Goal: Communication & Community: Answer question/provide support

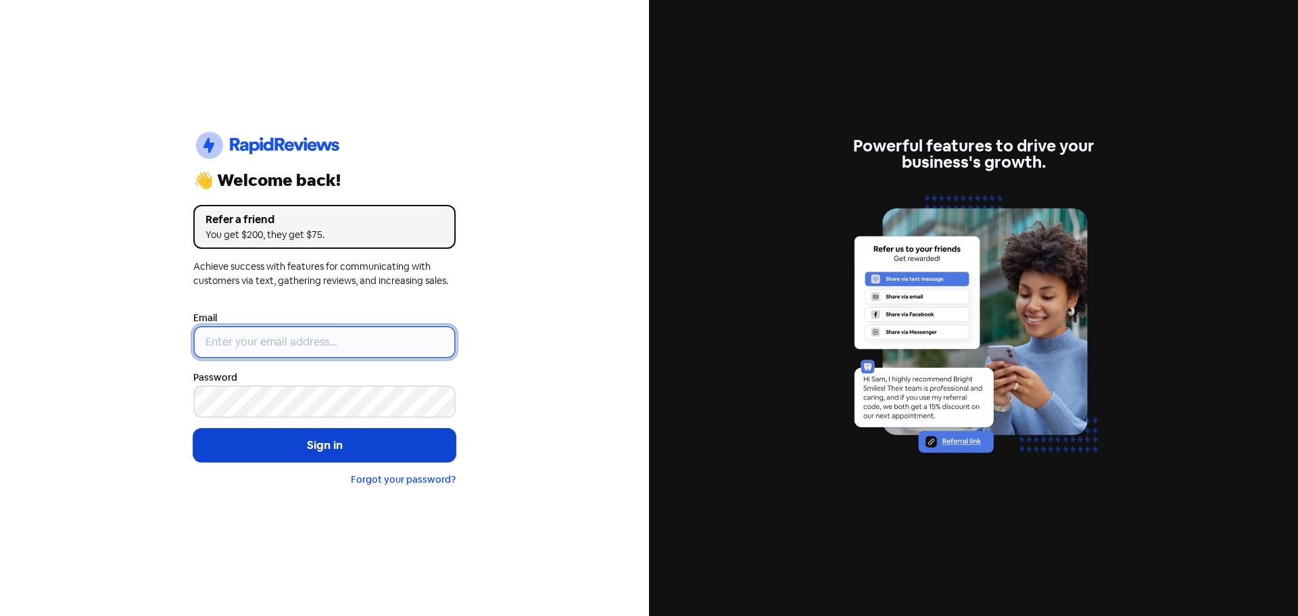
type input "[EMAIL_ADDRESS][DOMAIN_NAME]"
click at [362, 455] on button "Sign in" at bounding box center [324, 446] width 262 height 34
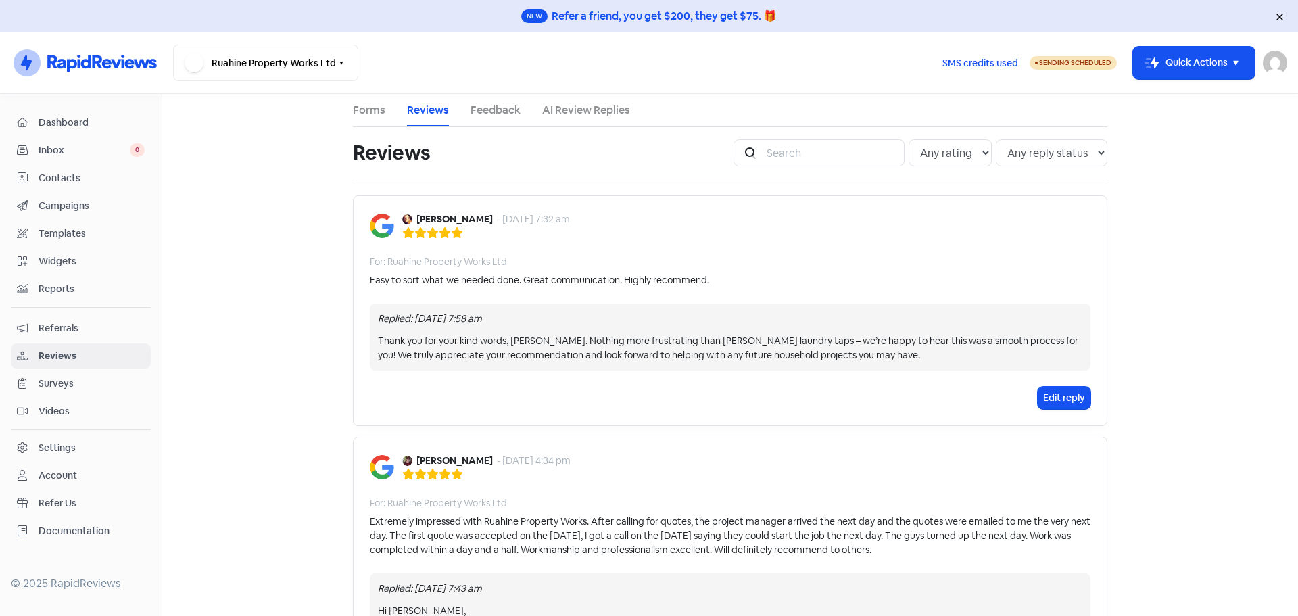
click at [80, 152] on span "Inbox" at bounding box center [84, 150] width 91 height 14
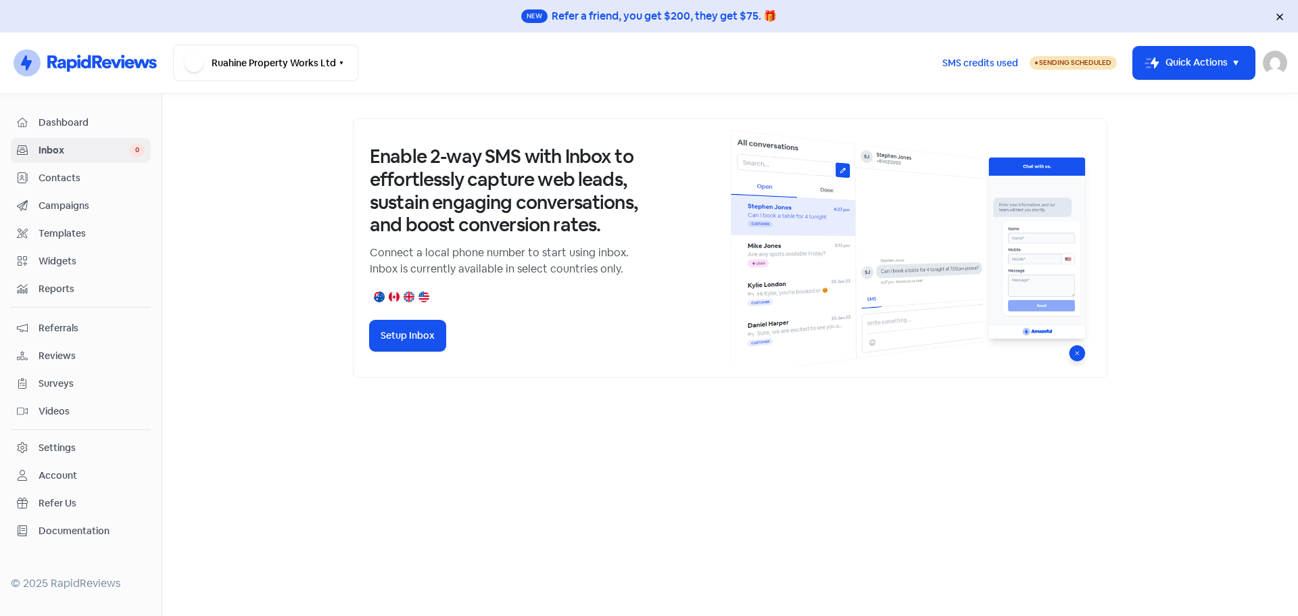
click at [47, 116] on span "Dashboard" at bounding box center [92, 123] width 106 height 14
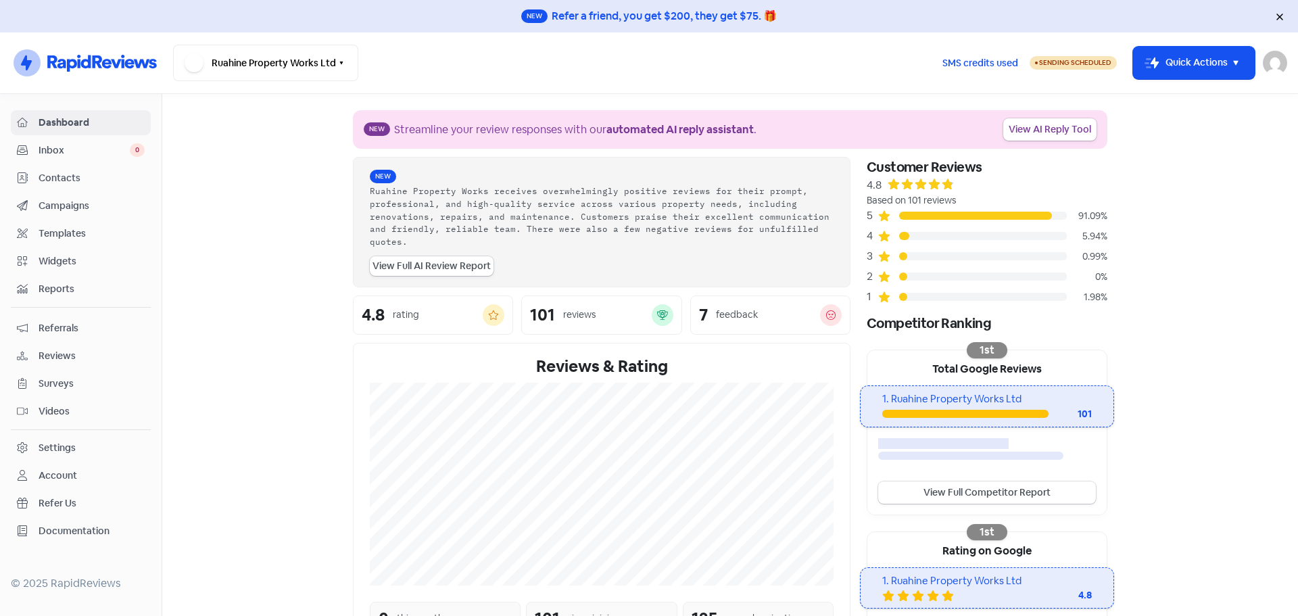
click at [53, 352] on span "Reviews" at bounding box center [92, 356] width 106 height 14
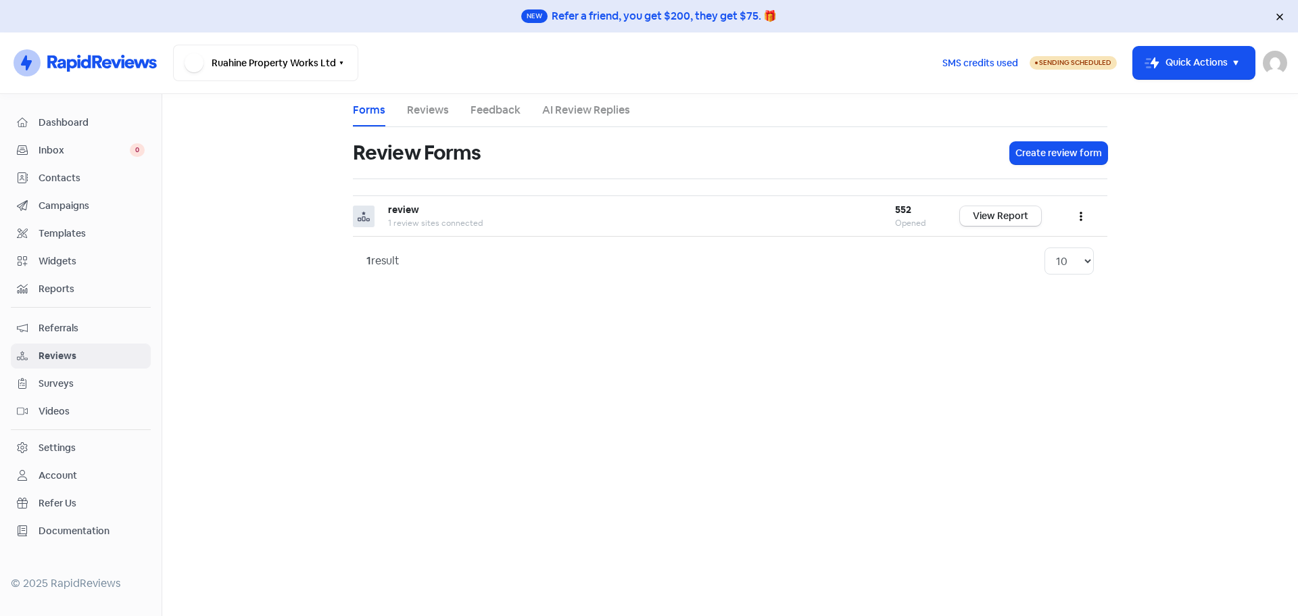
click at [441, 109] on link "Reviews" at bounding box center [428, 110] width 42 height 16
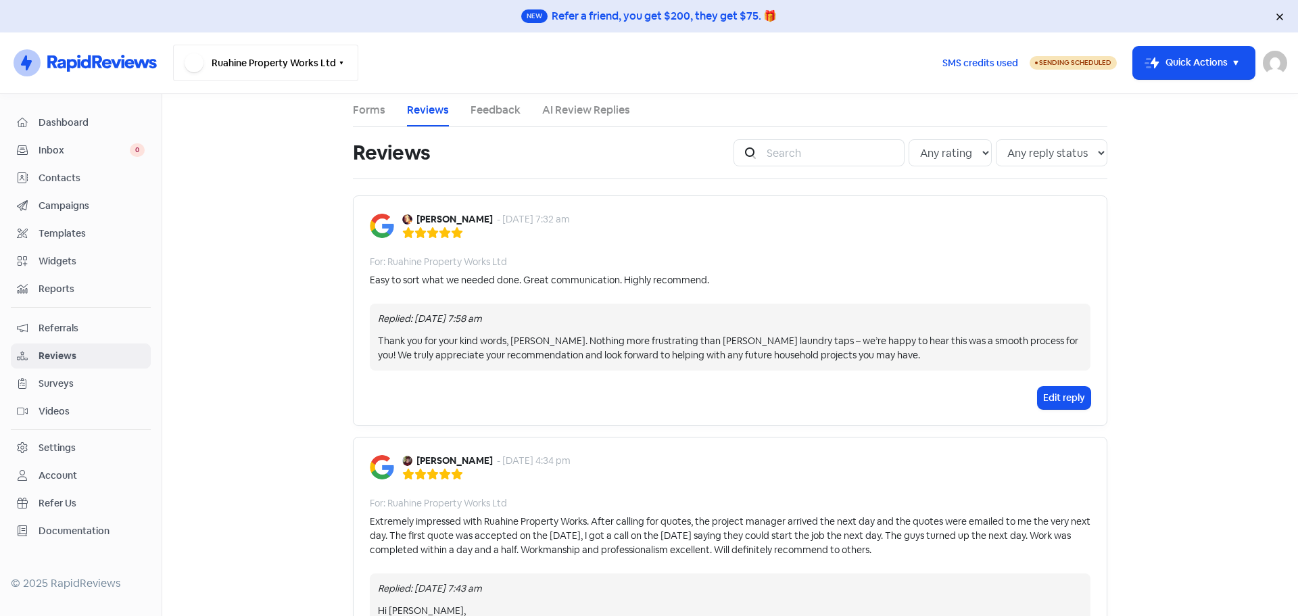
click at [299, 66] on button "Ruahine Property Works Ltd" at bounding box center [265, 63] width 185 height 36
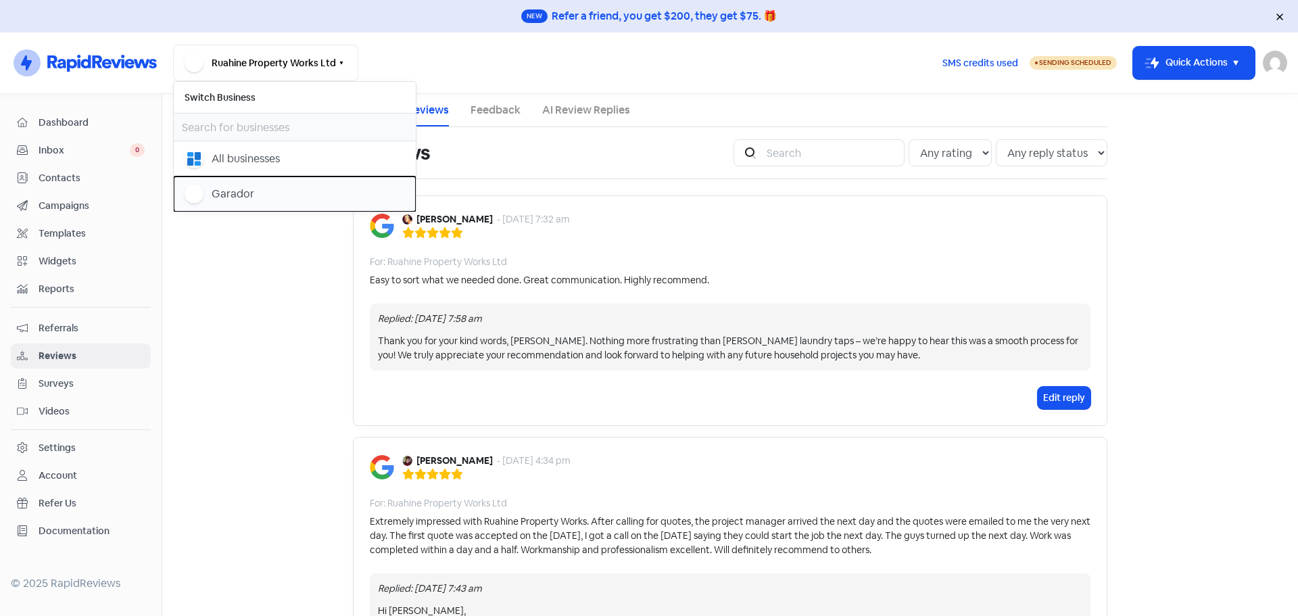
click at [249, 197] on div "Garador" at bounding box center [233, 194] width 43 height 16
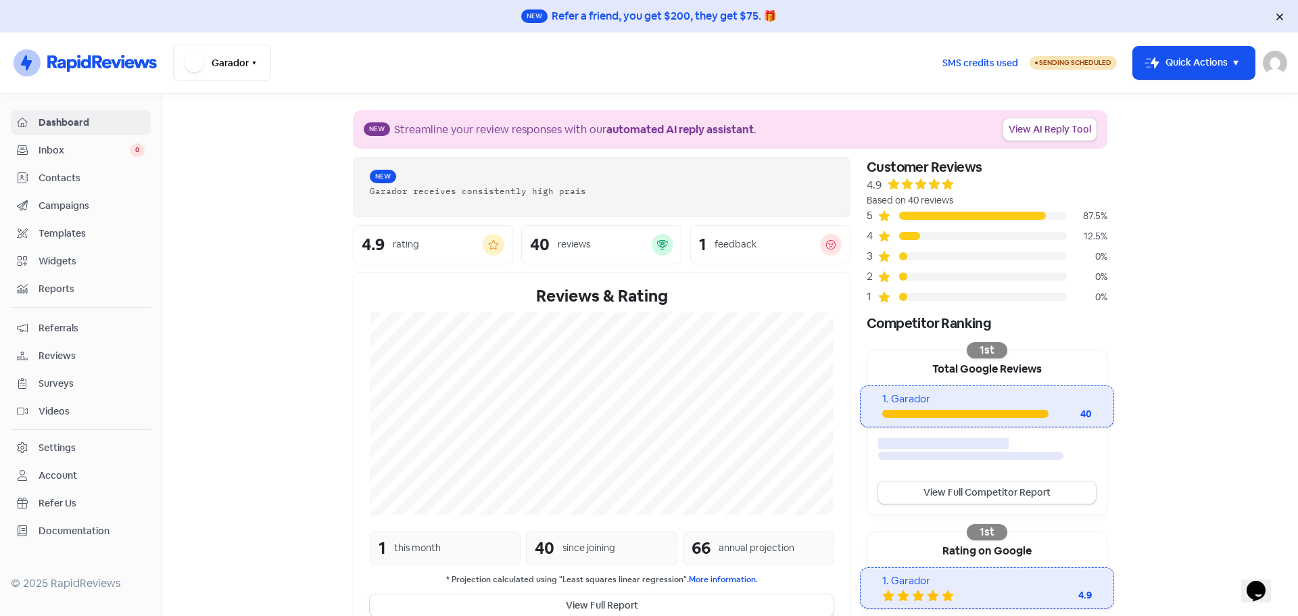
click at [68, 352] on span "Reviews" at bounding box center [92, 356] width 106 height 14
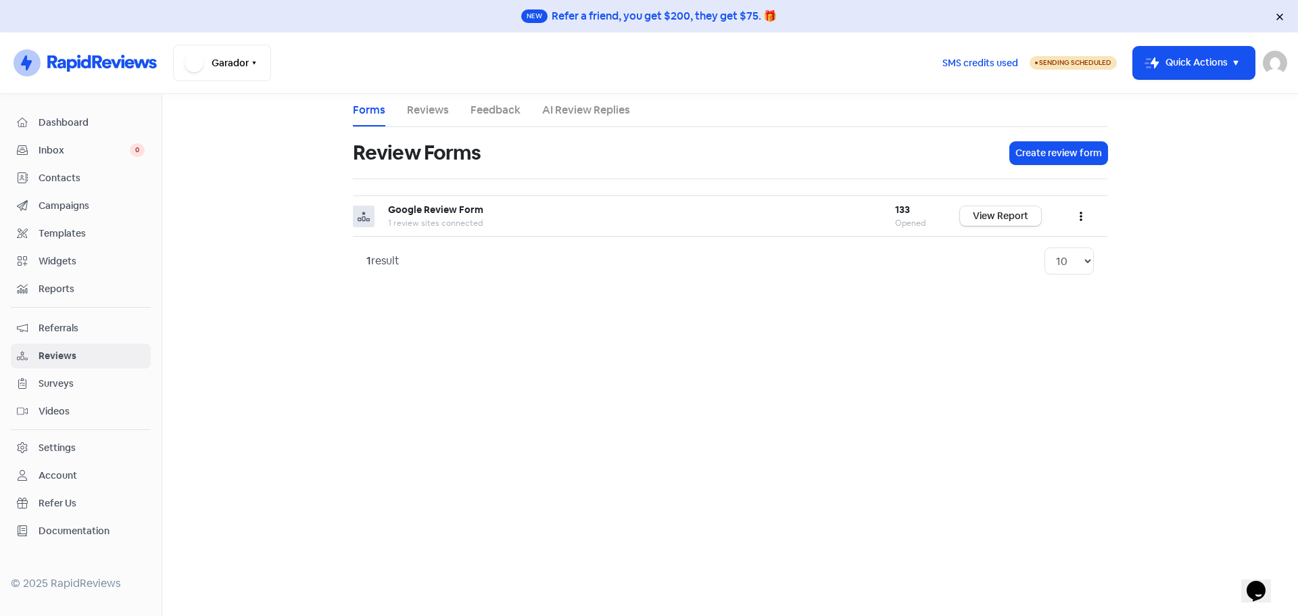
click at [431, 112] on link "Reviews" at bounding box center [428, 110] width 42 height 16
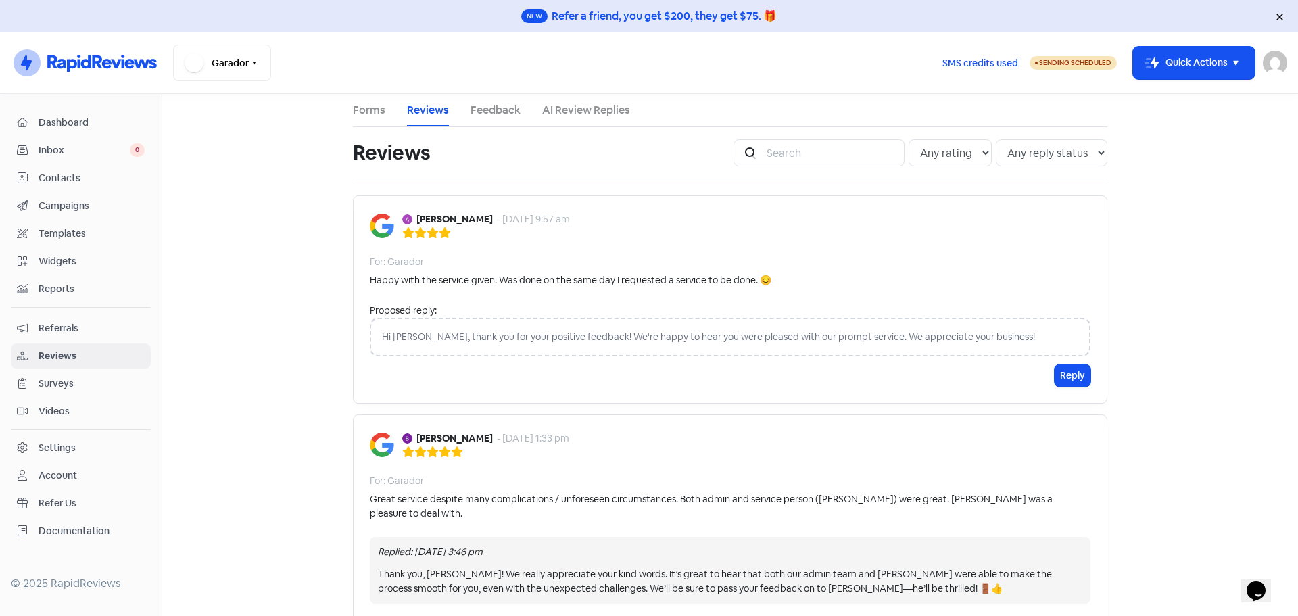
click at [427, 232] on icon at bounding box center [432, 232] width 11 height 11
click at [427, 230] on icon at bounding box center [432, 232] width 11 height 11
drag, startPoint x: 445, startPoint y: 234, endPoint x: 404, endPoint y: 233, distance: 41.3
click at [404, 233] on div at bounding box center [486, 232] width 168 height 12
click at [1002, 333] on div "Hi Andree, thank you for your positive feedback! We're happy to hear you were p…" at bounding box center [730, 337] width 721 height 39
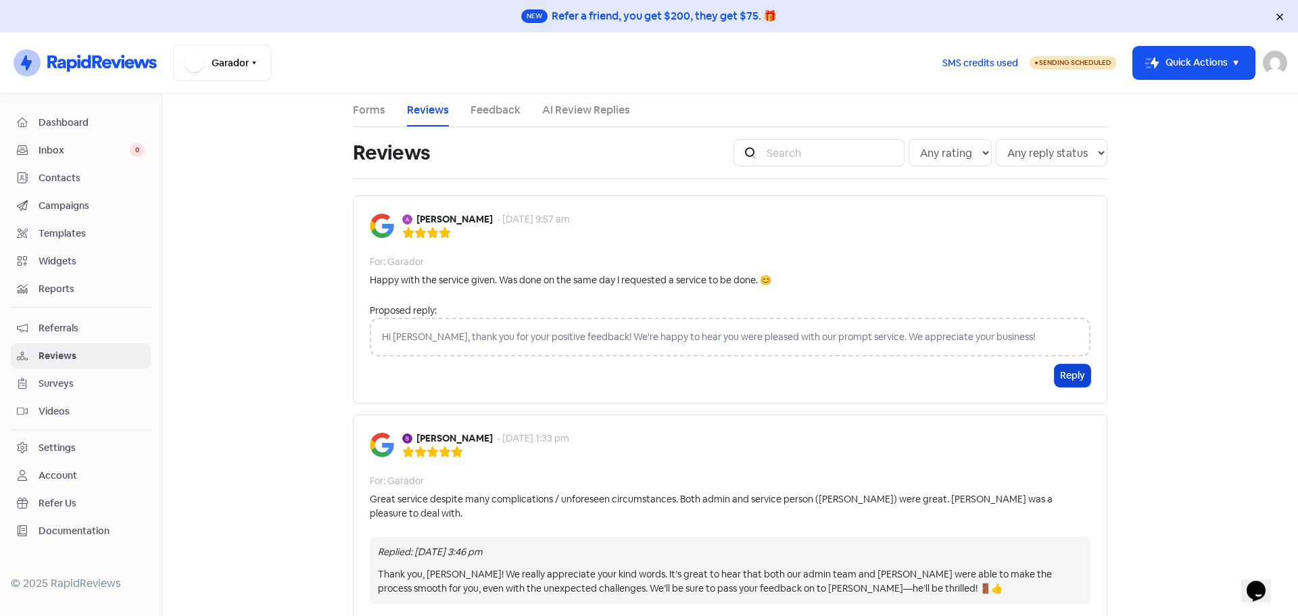
click at [1071, 373] on button "Reply" at bounding box center [1072, 375] width 36 height 22
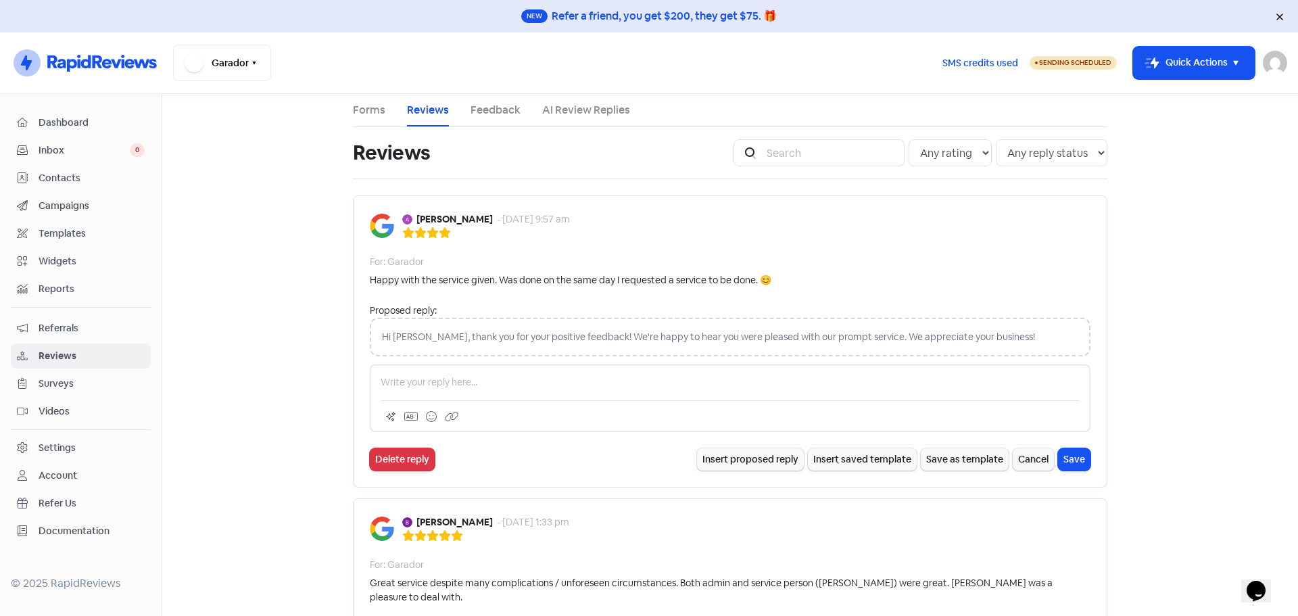
click at [927, 360] on div "Proposed reply: Hi Andree, thank you for your positive feedback! We're happy to…" at bounding box center [730, 333] width 721 height 61
click at [504, 330] on div "Hi Andree, thank you for your positive feedback! We're happy to hear you were p…" at bounding box center [730, 337] width 721 height 39
click at [504, 335] on div "Hi Andree, thank you for your positive feedback! We're happy to hear you were p…" at bounding box center [730, 337] width 721 height 39
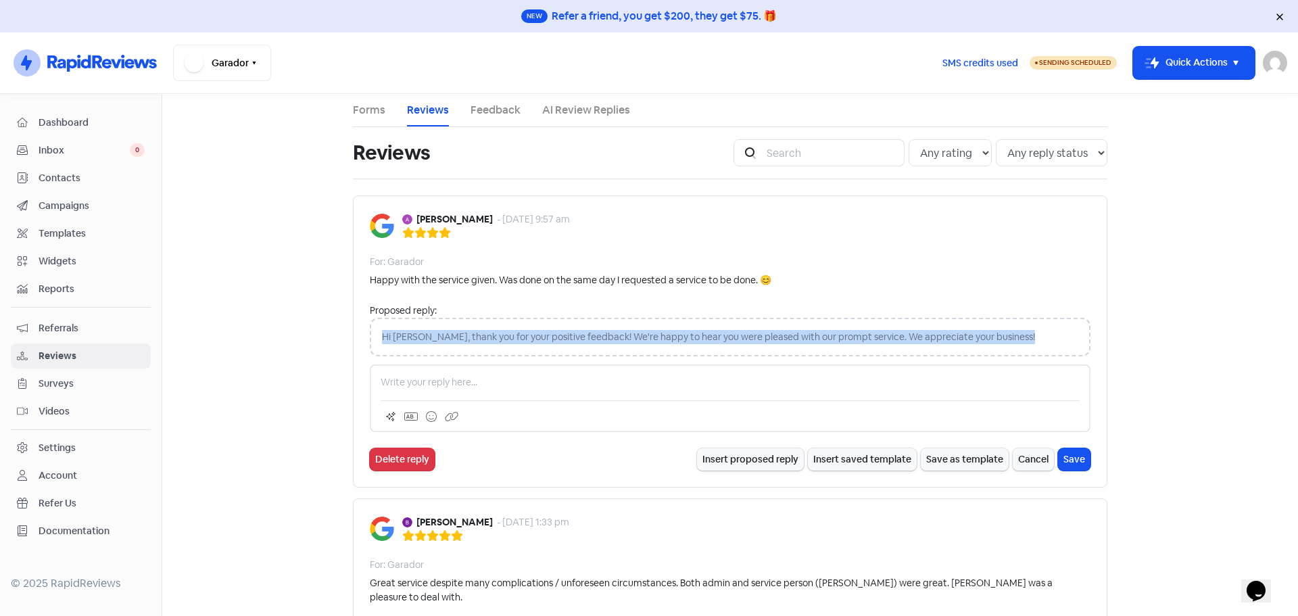
click at [505, 335] on div "Hi Andree, thank you for your positive feedback! We're happy to hear you were p…" at bounding box center [730, 337] width 721 height 39
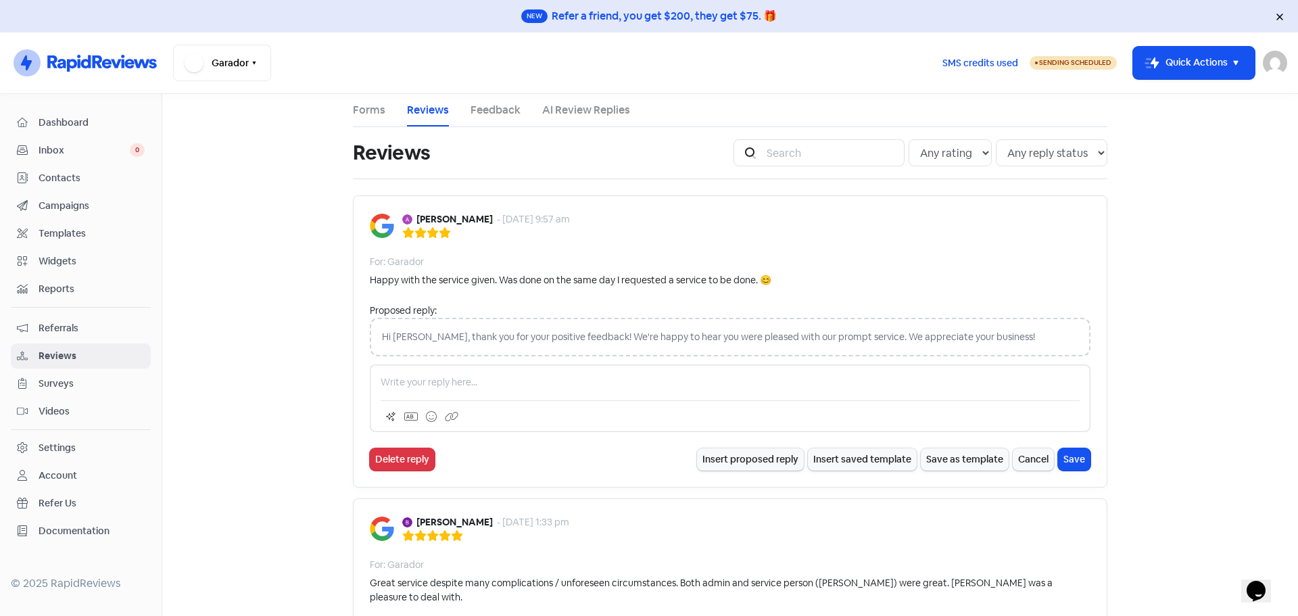
click at [478, 381] on p at bounding box center [730, 382] width 699 height 14
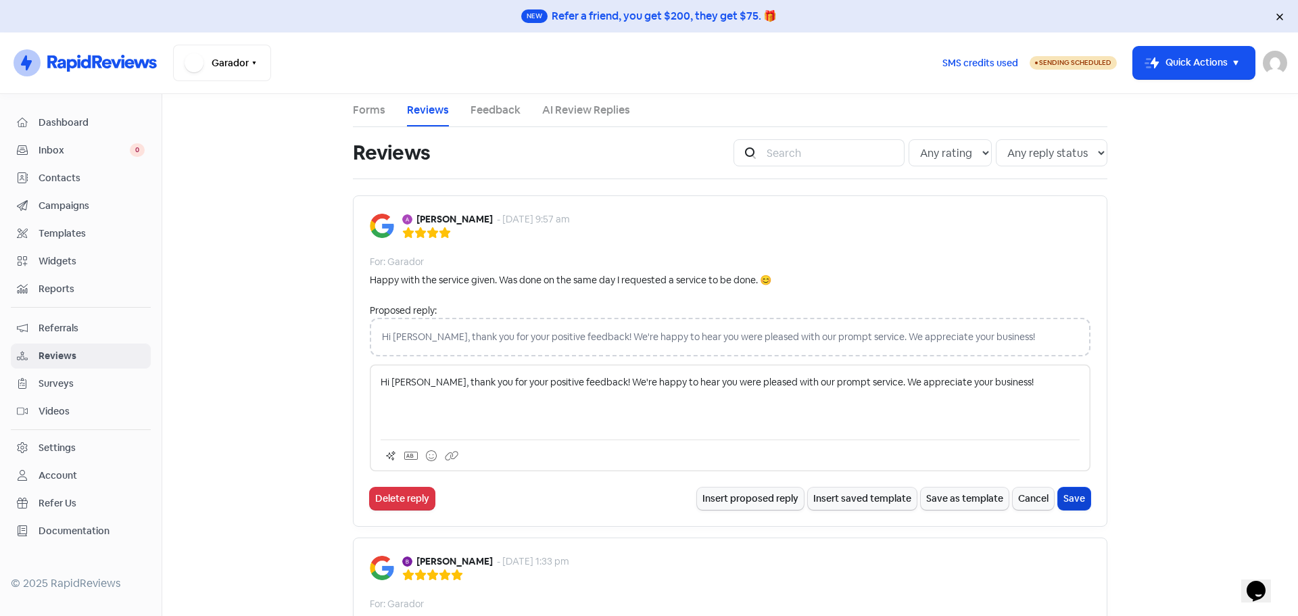
click at [1072, 496] on button "Save" at bounding box center [1074, 498] width 32 height 22
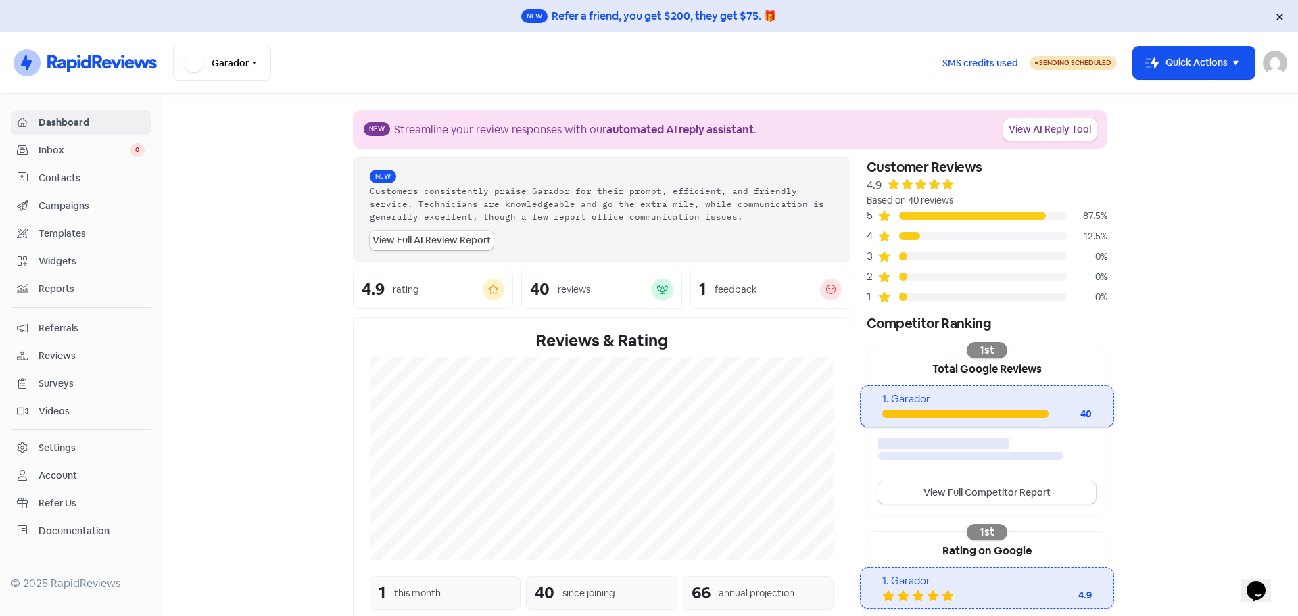
click at [58, 349] on span "Reviews" at bounding box center [92, 356] width 106 height 14
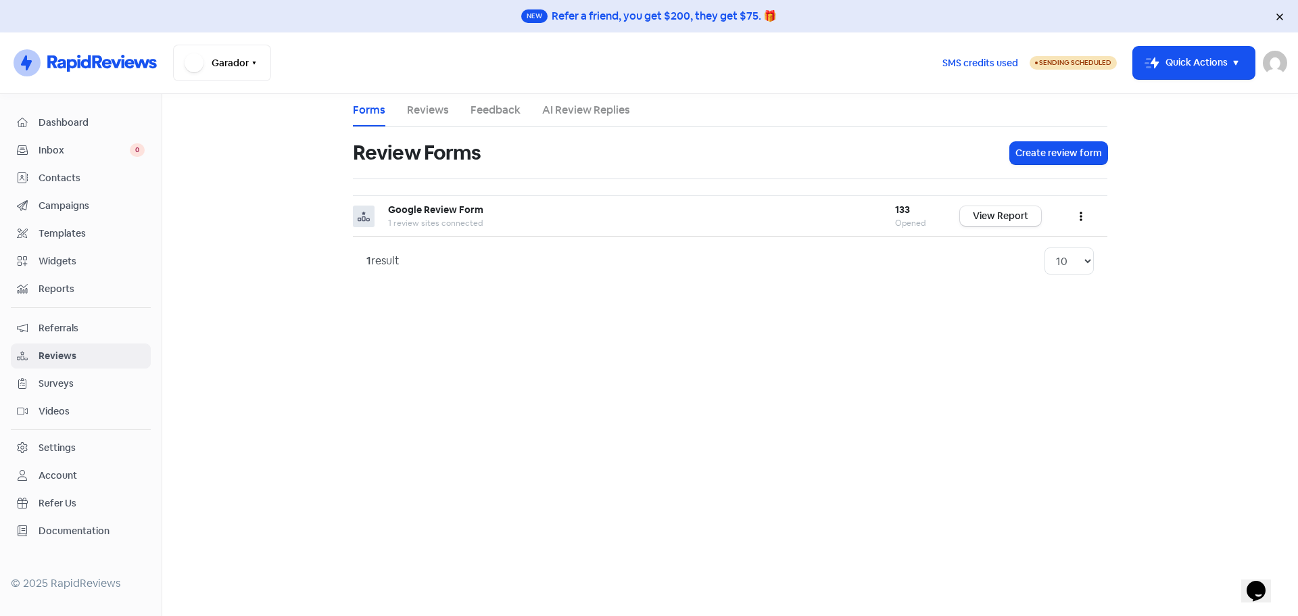
click at [427, 109] on link "Reviews" at bounding box center [428, 110] width 42 height 16
